Goal: Task Accomplishment & Management: Manage account settings

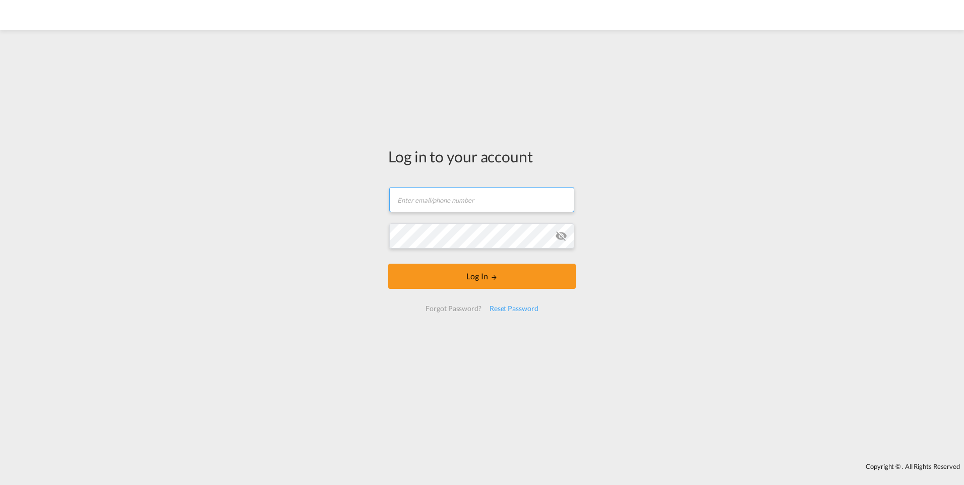
type input "[EMAIL_ADDRESS][DOMAIN_NAME]"
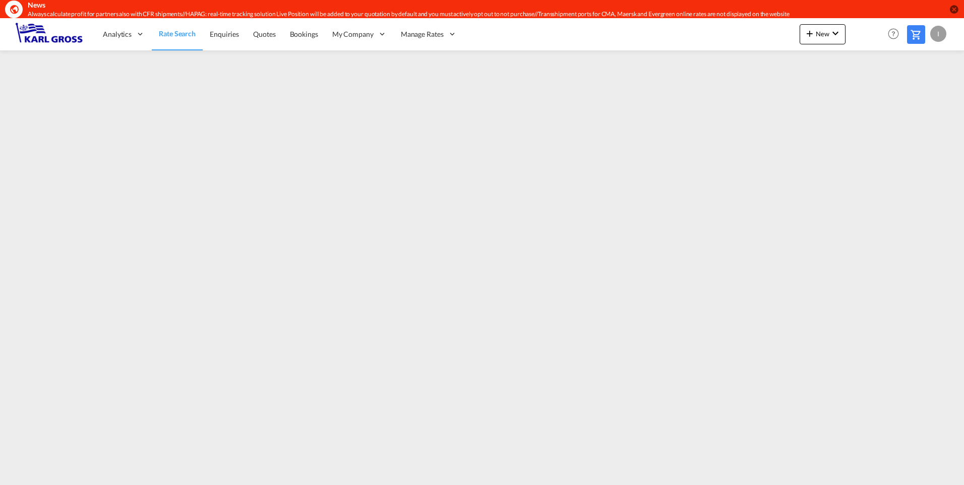
click at [942, 36] on div "I" at bounding box center [938, 34] width 16 height 16
click at [933, 98] on button "Logout" at bounding box center [927, 95] width 66 height 20
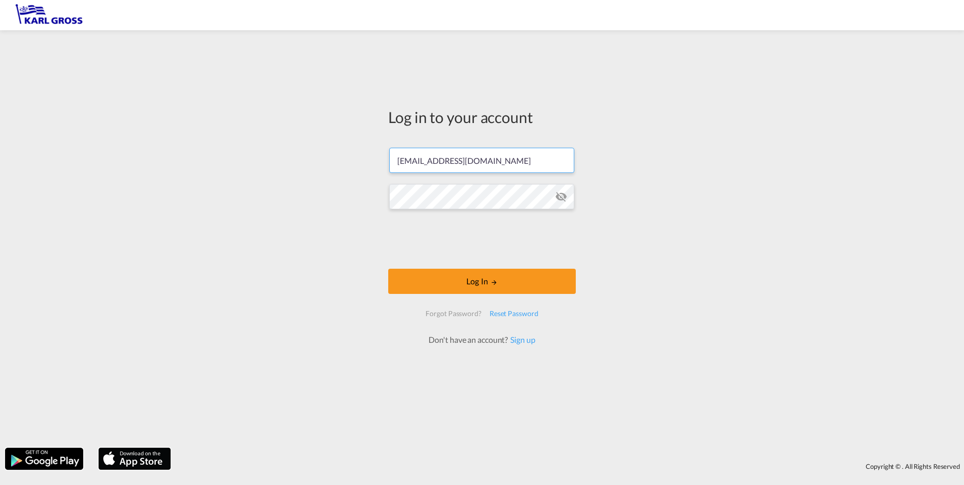
drag, startPoint x: 440, startPoint y: 163, endPoint x: 325, endPoint y: 163, distance: 114.4
click at [325, 163] on div "Log in to your account i.bouwmann@karlgross.de Log In Forgot Password? Reset Pa…" at bounding box center [482, 238] width 964 height 407
type input "s.harangi@karlgross.de"
click at [564, 193] on md-icon "icon-eye-off" at bounding box center [561, 197] width 12 height 12
click at [342, 195] on div "Log in to your account s.harangi@karlgross.de Log In Forgot Password? Reset Pas…" at bounding box center [482, 238] width 964 height 407
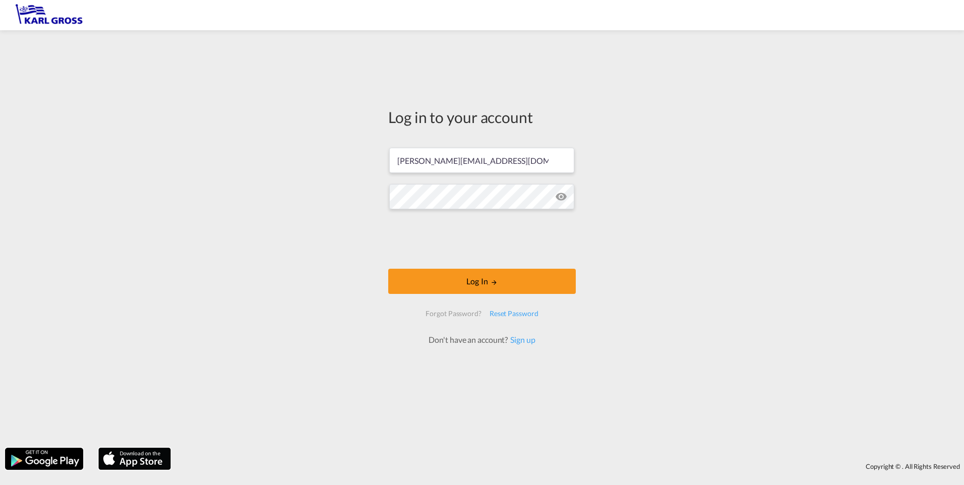
click at [325, 222] on div "Log in to your account s.harangi@karlgross.de Log In Forgot Password? Reset Pas…" at bounding box center [482, 238] width 964 height 407
click at [441, 278] on button "Log In" at bounding box center [482, 281] width 188 height 25
click at [499, 281] on button "Log In" at bounding box center [482, 281] width 188 height 25
click at [492, 285] on md-icon "LOGIN" at bounding box center [493, 282] width 7 height 7
click at [501, 280] on button "Log In" at bounding box center [482, 281] width 188 height 25
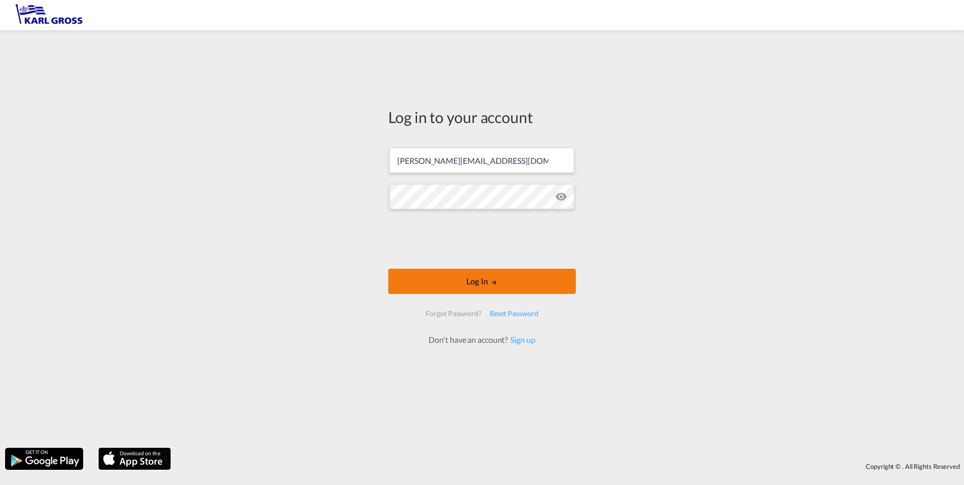
click at [501, 280] on button "Log In" at bounding box center [482, 281] width 188 height 25
click at [480, 279] on button "Log In" at bounding box center [482, 281] width 188 height 25
click at [475, 282] on button "Log In" at bounding box center [482, 281] width 188 height 25
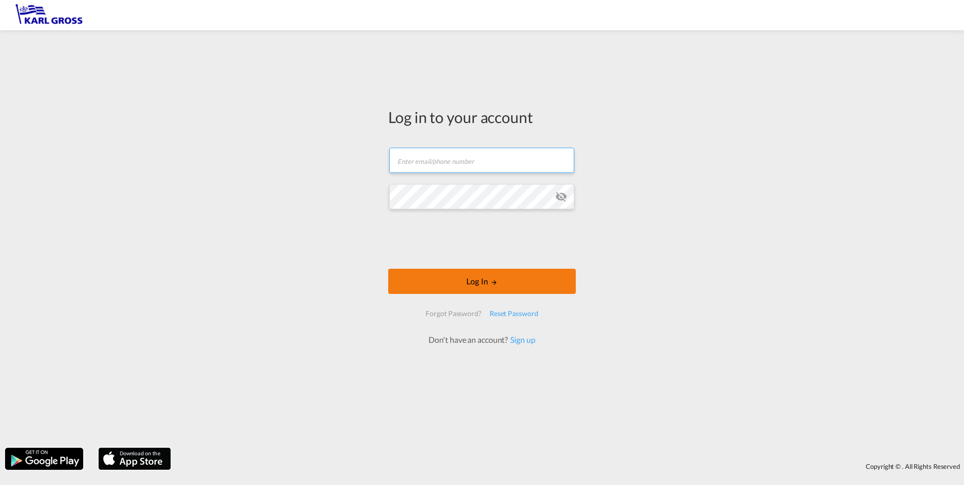
type input "[EMAIL_ADDRESS][DOMAIN_NAME]"
click at [441, 280] on button "Log In" at bounding box center [482, 281] width 188 height 25
click at [501, 280] on button "Log In" at bounding box center [482, 281] width 188 height 25
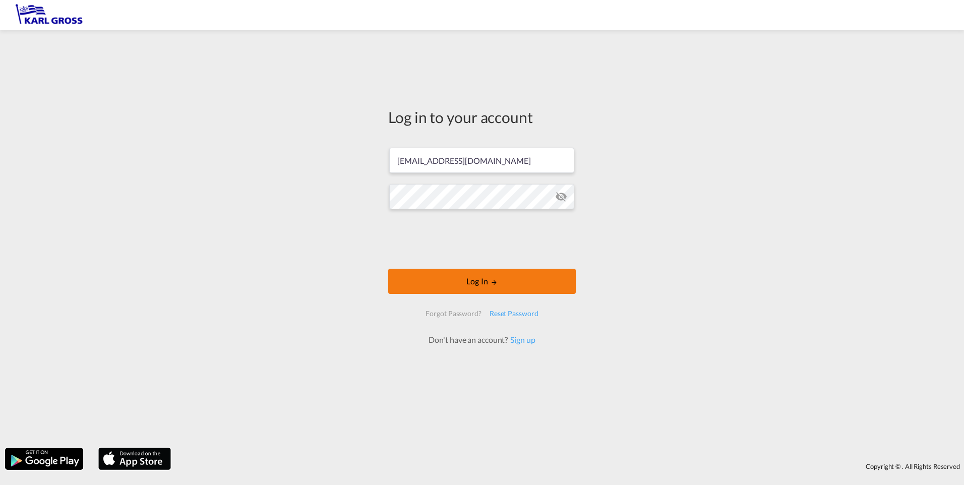
click at [501, 280] on button "Log In" at bounding box center [482, 281] width 188 height 25
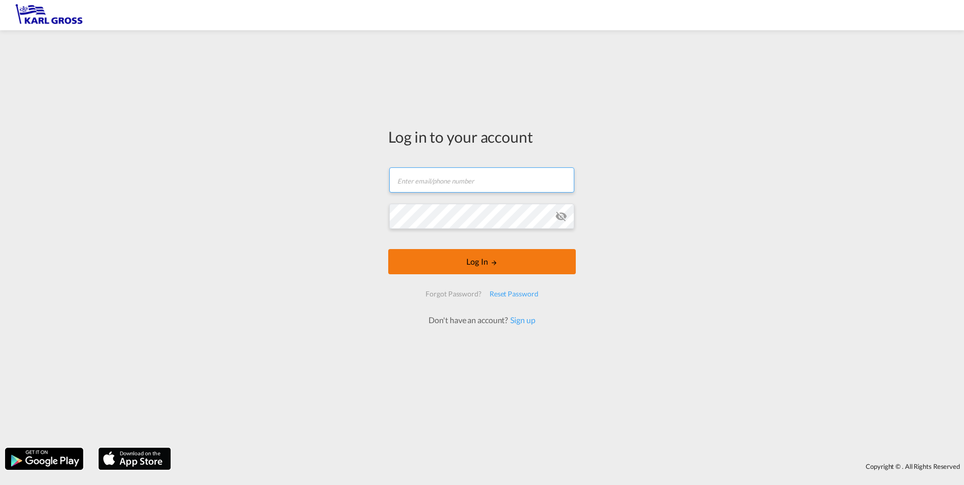
type input "[EMAIL_ADDRESS][DOMAIN_NAME]"
click at [514, 264] on button "Log In" at bounding box center [482, 261] width 188 height 25
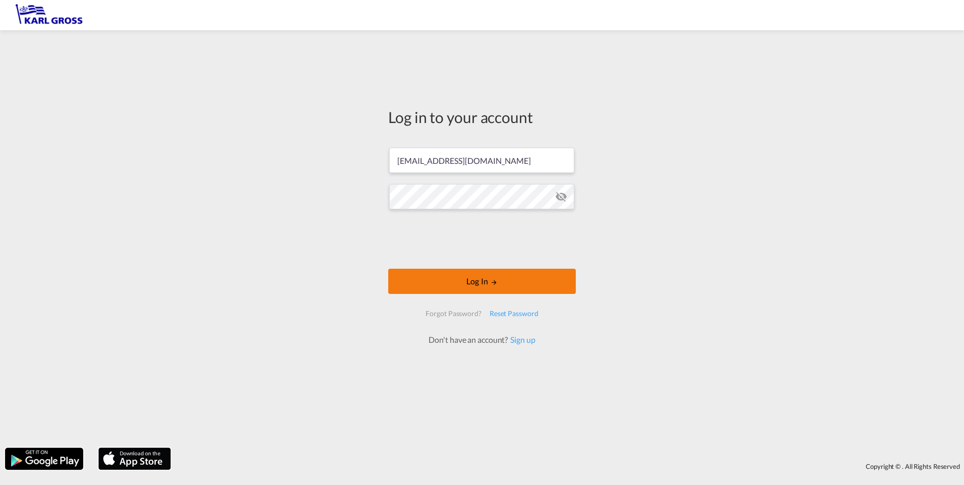
click at [501, 287] on button "Log In" at bounding box center [482, 281] width 188 height 25
click at [444, 279] on button "Log In" at bounding box center [482, 281] width 188 height 25
